Goal: Task Accomplishment & Management: Manage account settings

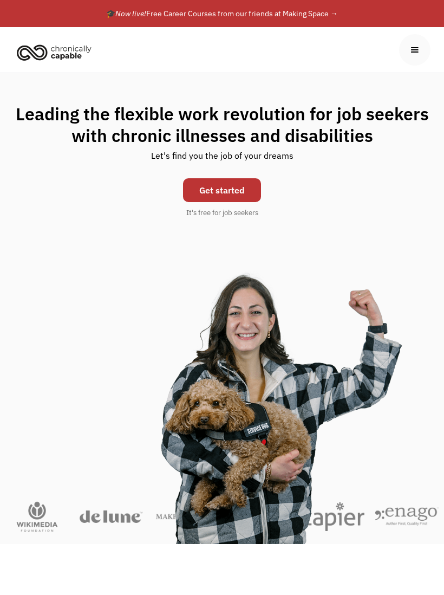
click at [232, 186] on link "Get started" at bounding box center [222, 190] width 78 height 24
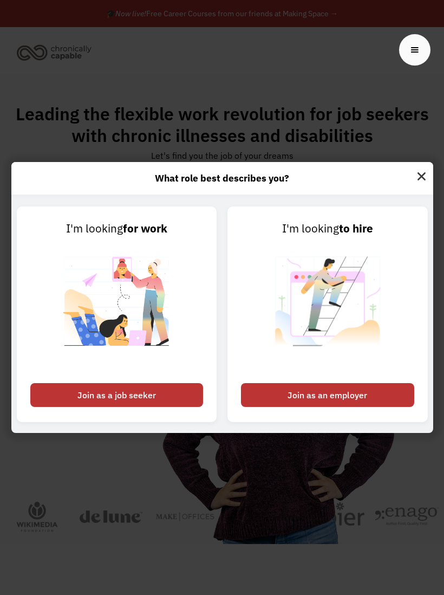
click at [157, 398] on div "Join as a job seeker" at bounding box center [116, 395] width 173 height 24
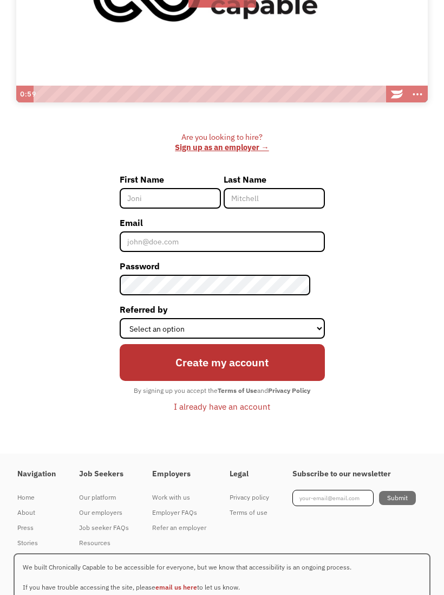
scroll to position [284, 0]
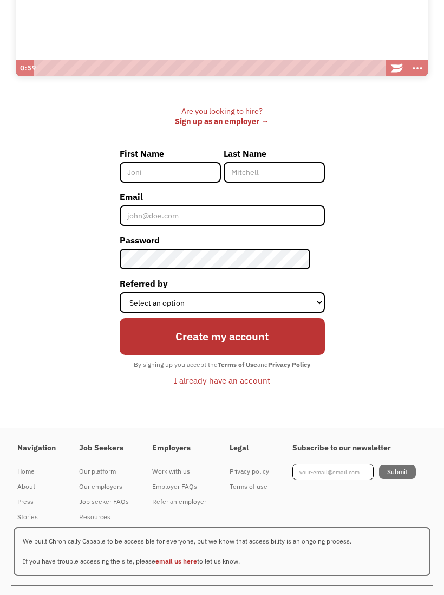
click at [257, 482] on div "Terms of use" at bounding box center [250, 486] width 40 height 13
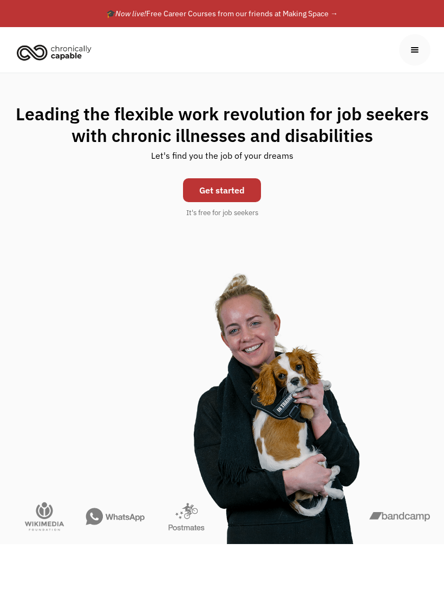
click at [424, 49] on div at bounding box center [414, 49] width 31 height 31
click at [415, 56] on div at bounding box center [414, 49] width 31 height 31
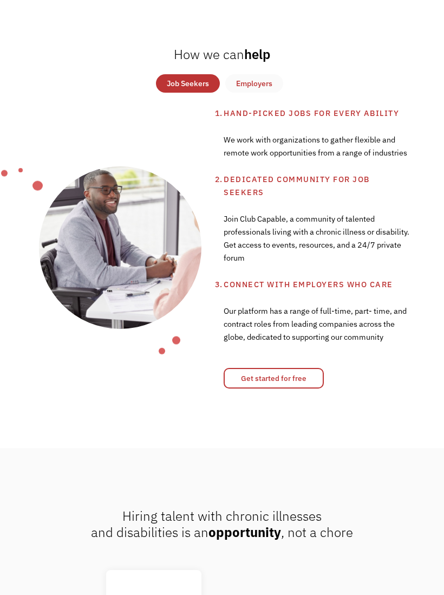
scroll to position [556, 0]
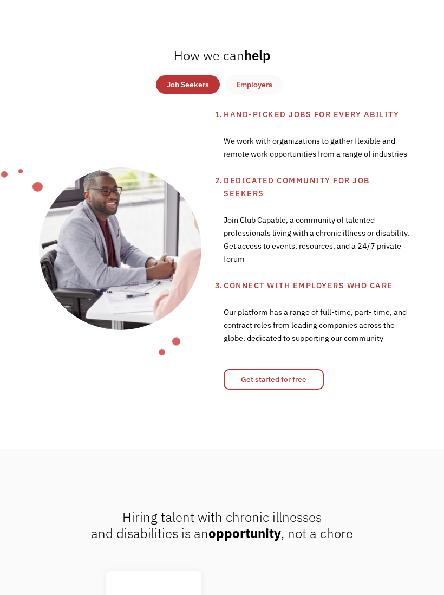
click at [259, 88] on div "Employers" at bounding box center [254, 84] width 36 height 13
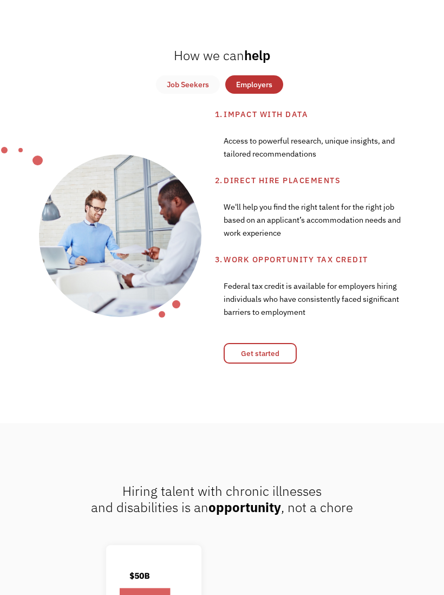
click at [189, 93] on link "Job Seekers" at bounding box center [188, 84] width 64 height 18
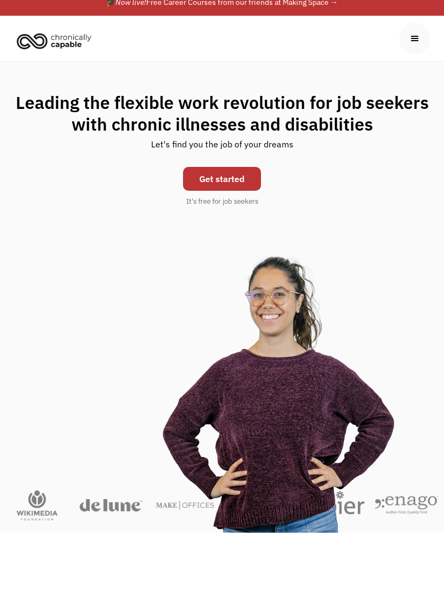
scroll to position [0, 0]
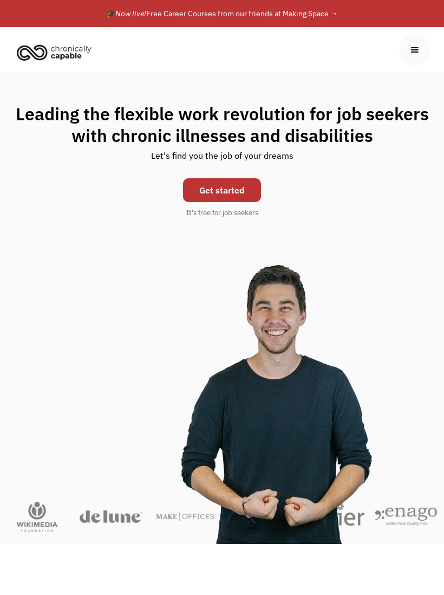
click at [239, 193] on link "Get started" at bounding box center [222, 190] width 78 height 24
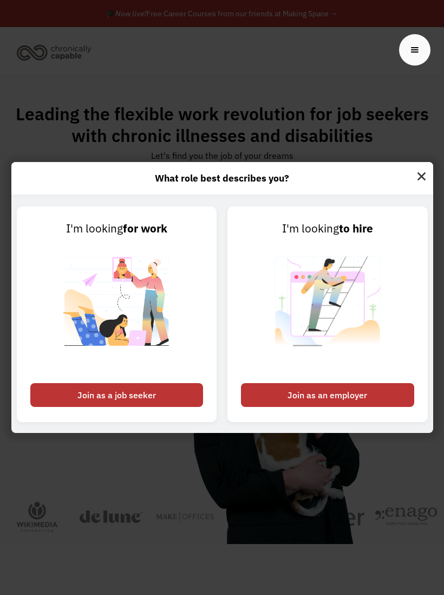
click at [161, 403] on div "Join as a job seeker" at bounding box center [116, 395] width 173 height 24
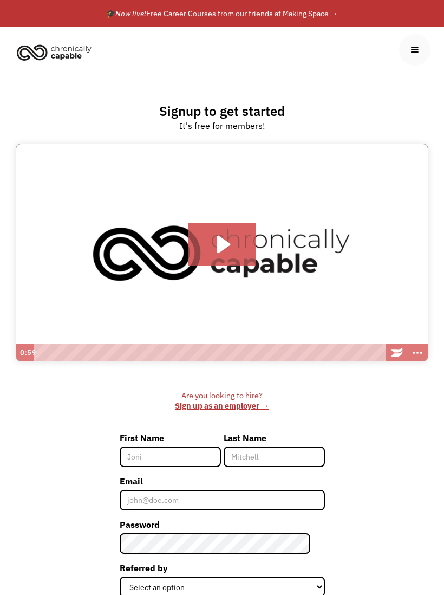
click at [180, 456] on input "First Name" at bounding box center [170, 456] width 101 height 21
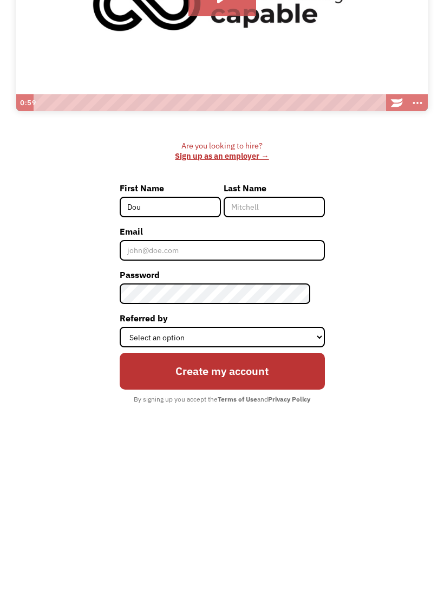
type input "Dou"
click at [283, 379] on input "Last Name" at bounding box center [274, 389] width 101 height 21
type input "[PERSON_NAME]"
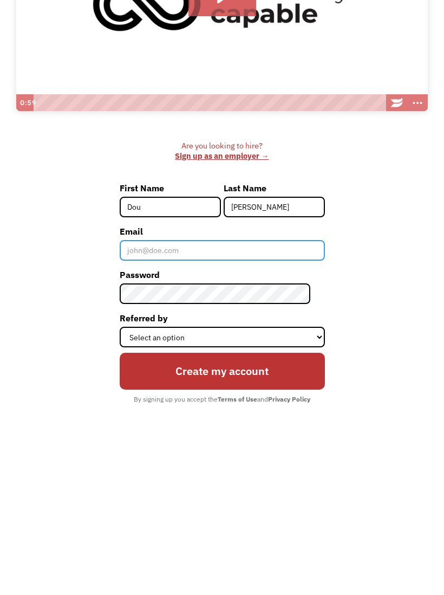
click at [228, 423] on input "Email" at bounding box center [222, 433] width 205 height 21
type input "[EMAIL_ADDRESS][DOMAIN_NAME]"
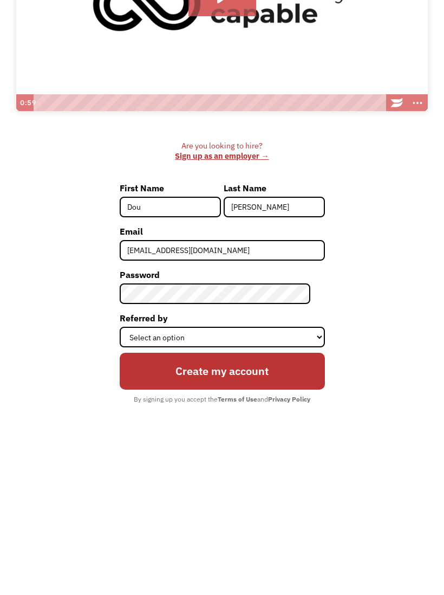
scroll to position [250, 0]
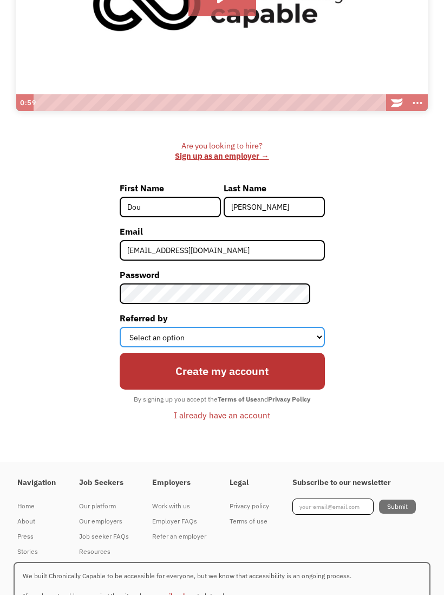
click at [304, 340] on select "Select an option Instagram Facebook Twitter Search Engine News Article Word of …" at bounding box center [222, 337] width 205 height 21
select select "Other"
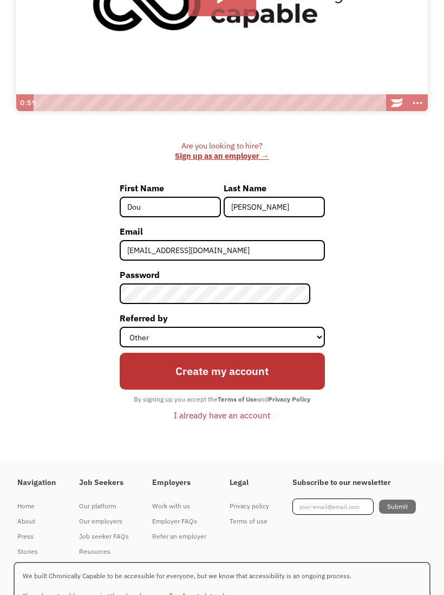
click at [283, 386] on input "Create my account" at bounding box center [222, 371] width 205 height 37
click at [248, 415] on div "I already have an account" at bounding box center [222, 414] width 96 height 13
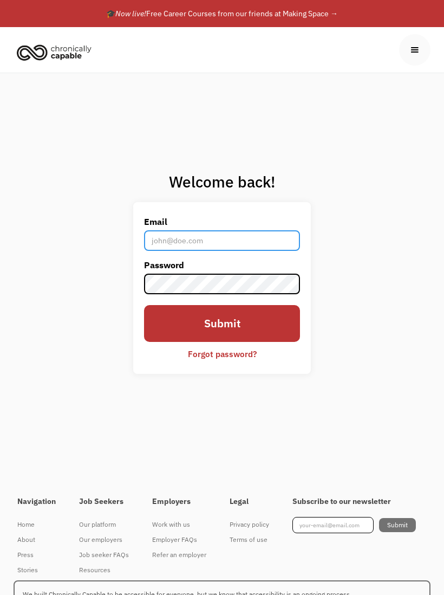
type input "[EMAIL_ADDRESS][DOMAIN_NAME]"
click at [222, 323] on input "Submit" at bounding box center [222, 323] width 156 height 37
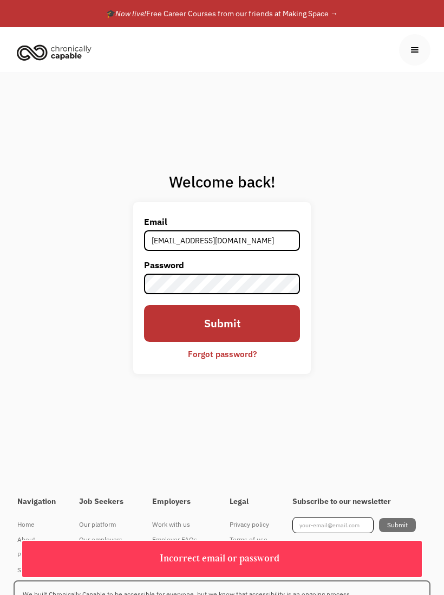
click at [274, 336] on input "Submit" at bounding box center [222, 323] width 156 height 37
click at [244, 360] on div "Forgot password?" at bounding box center [222, 353] width 69 height 13
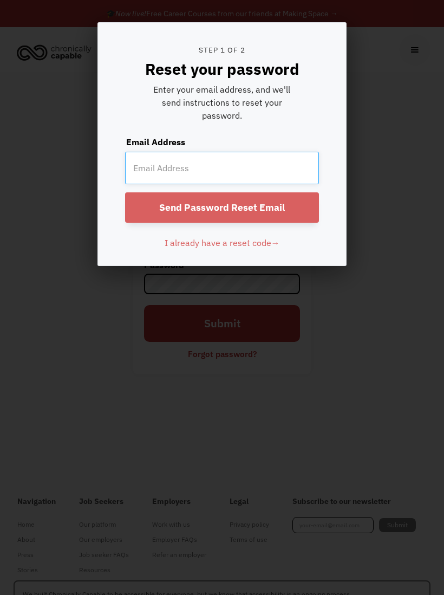
click at [268, 165] on input "email" at bounding box center [222, 168] width 194 height 33
type input "[EMAIL_ADDRESS][DOMAIN_NAME]"
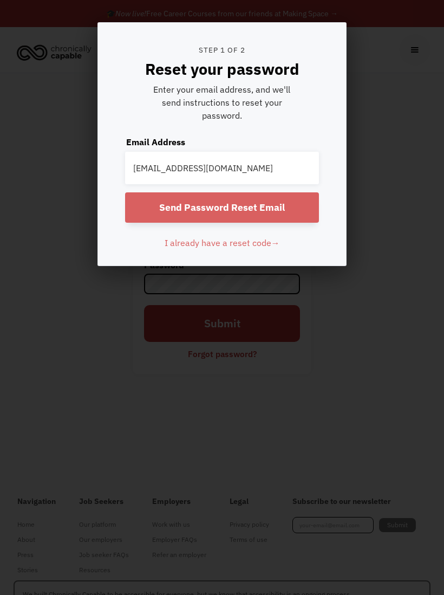
click at [292, 214] on input "Send Password Reset Email" at bounding box center [222, 207] width 194 height 30
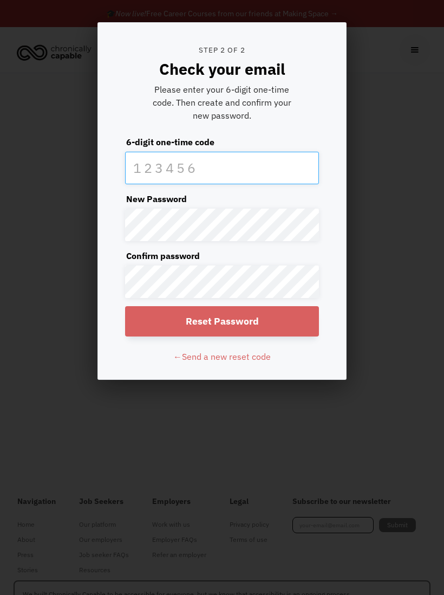
click at [255, 165] on input "text" at bounding box center [222, 168] width 194 height 33
click at [224, 162] on input "text" at bounding box center [222, 168] width 194 height 33
paste input "792880"
type input "792880"
click at [283, 330] on input "Reset Password" at bounding box center [222, 321] width 194 height 30
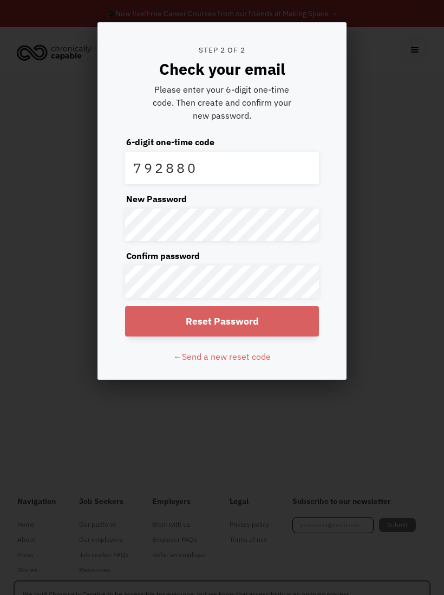
click at [291, 326] on input "Reset Password" at bounding box center [222, 321] width 194 height 30
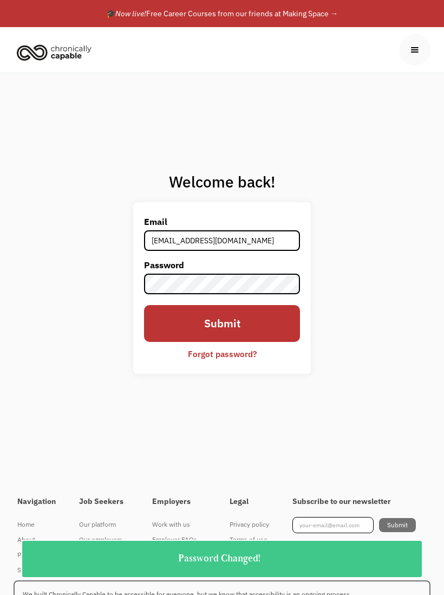
click at [275, 328] on input "Submit" at bounding box center [222, 323] width 156 height 37
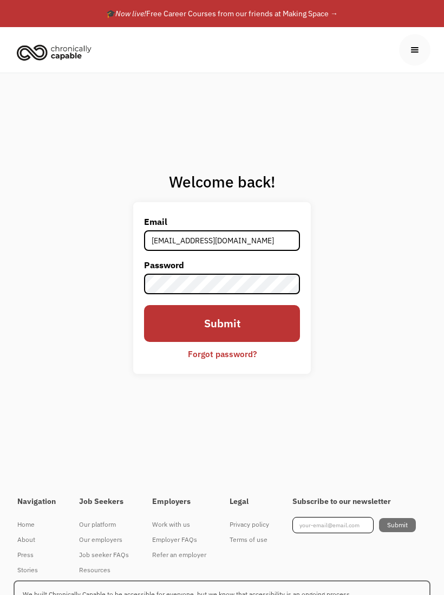
click at [237, 359] on div "Forgot password?" at bounding box center [222, 353] width 69 height 13
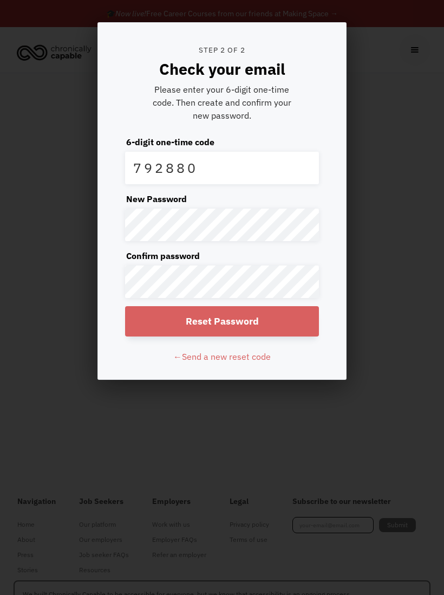
click at [303, 311] on input "Reset Password" at bounding box center [222, 321] width 194 height 30
click at [369, 386] on div at bounding box center [222, 297] width 444 height 595
